Goal: Task Accomplishment & Management: Use online tool/utility

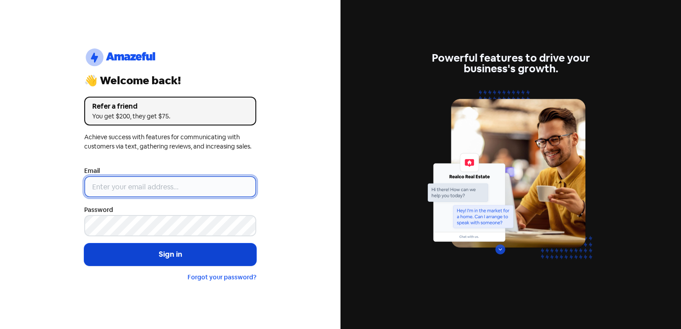
type input "[EMAIL_ADDRESS][DOMAIN_NAME]"
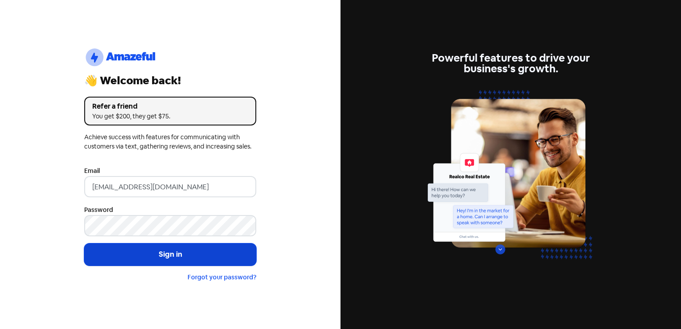
click at [167, 253] on button "Sign in" at bounding box center [170, 254] width 172 height 22
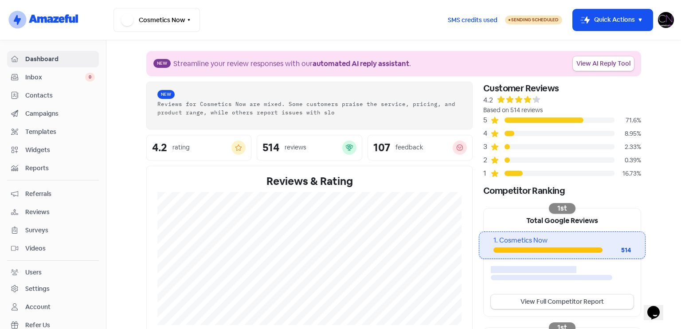
click at [48, 215] on span "Reviews" at bounding box center [60, 211] width 70 height 9
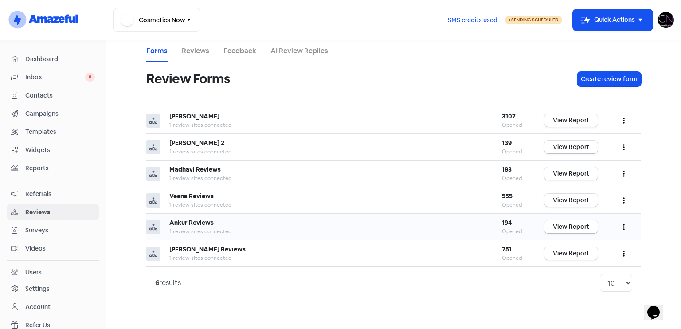
click at [572, 222] on link "View Report" at bounding box center [570, 226] width 53 height 13
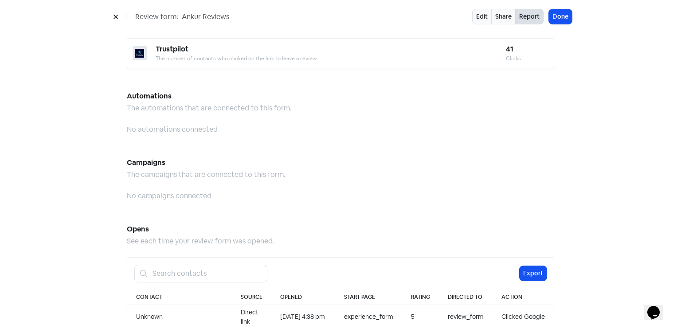
scroll to position [911, 0]
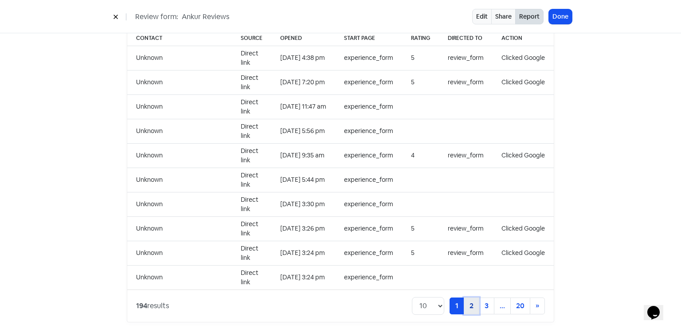
click at [473, 300] on link "2" at bounding box center [472, 305] width 16 height 17
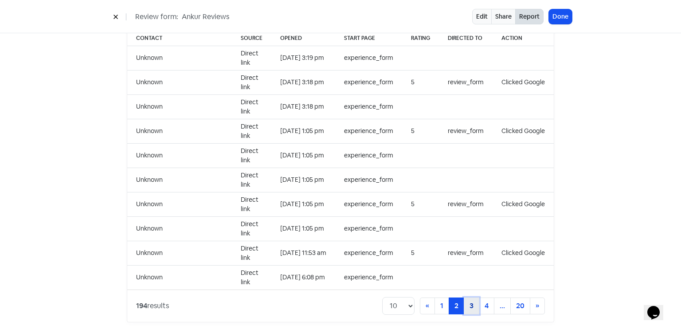
click at [464, 300] on link "3" at bounding box center [472, 305] width 16 height 17
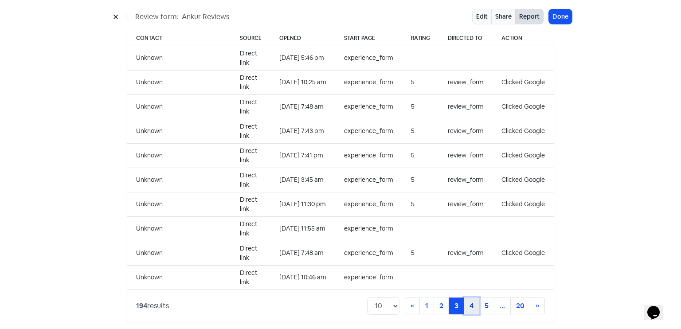
click at [466, 298] on link "4" at bounding box center [472, 305] width 16 height 17
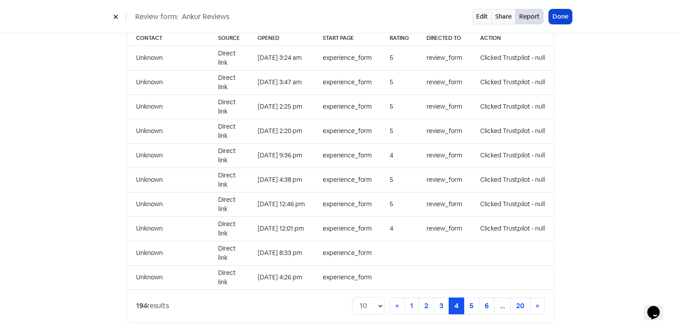
click at [567, 16] on button "Done" at bounding box center [560, 16] width 23 height 15
